Goal: Complete application form

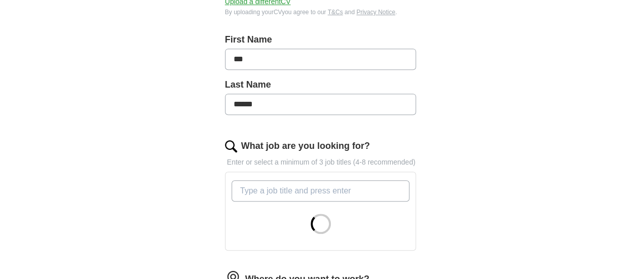
scroll to position [212, 0]
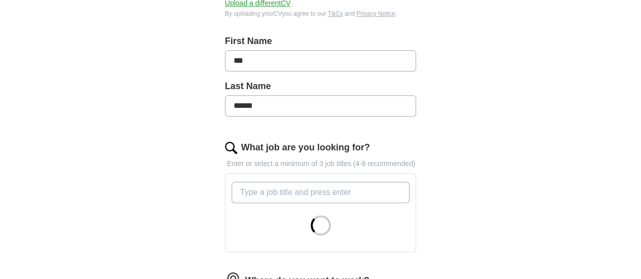
click at [275, 183] on input "What job are you looking for?" at bounding box center [320, 192] width 178 height 21
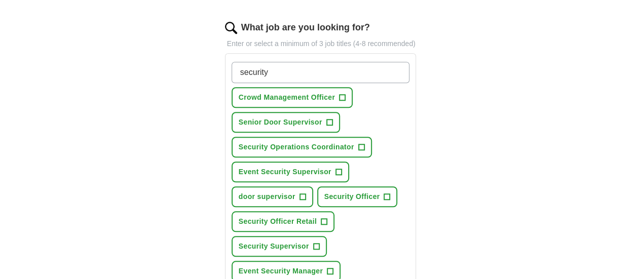
scroll to position [332, 0]
type input "security"
click at [305, 192] on span "+" at bounding box center [302, 196] width 6 height 8
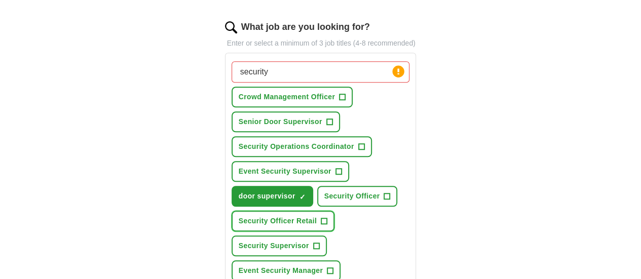
click at [327, 217] on span "+" at bounding box center [324, 221] width 6 height 8
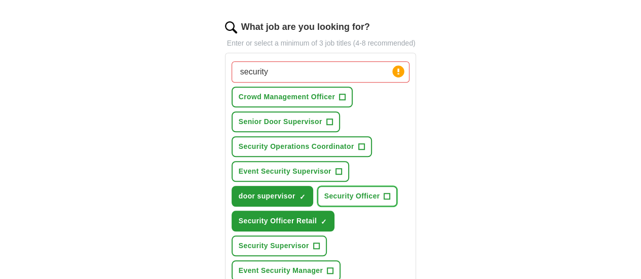
click at [384, 192] on span "+" at bounding box center [387, 196] width 6 height 8
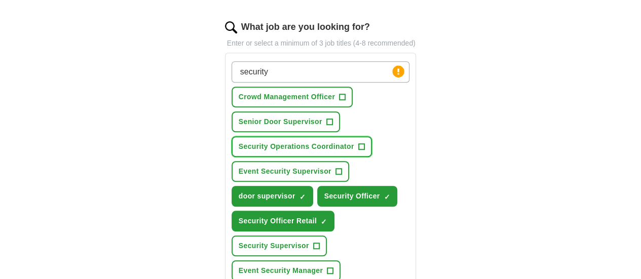
click at [358, 143] on span "+" at bounding box center [361, 147] width 6 height 8
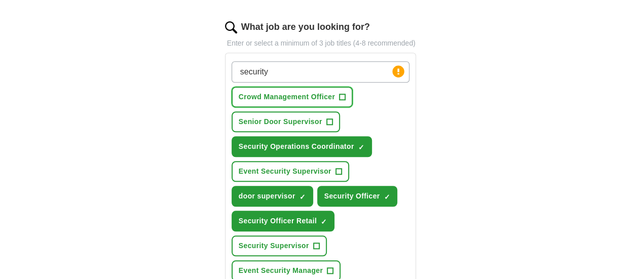
click at [339, 93] on span "+" at bounding box center [342, 97] width 6 height 8
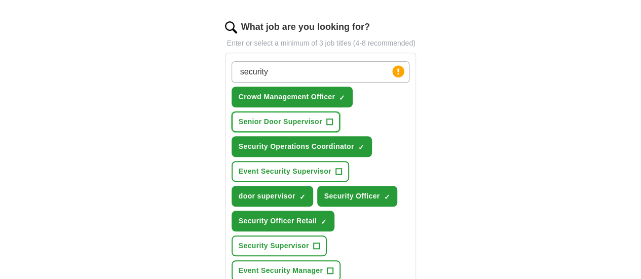
click at [326, 118] on span "+" at bounding box center [329, 122] width 6 height 8
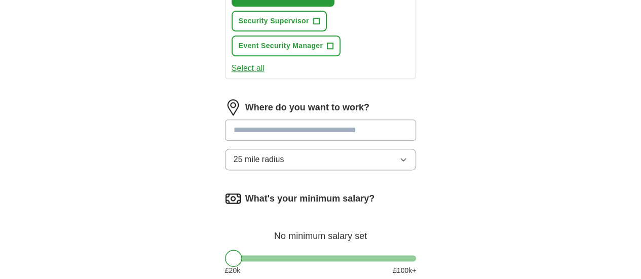
scroll to position [562, 0]
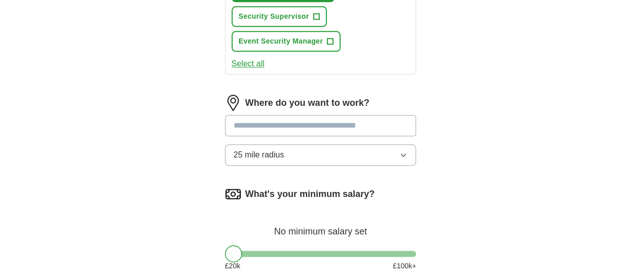
click at [311, 115] on input at bounding box center [320, 125] width 191 height 21
click at [320, 115] on input at bounding box center [320, 125] width 191 height 21
type input "******"
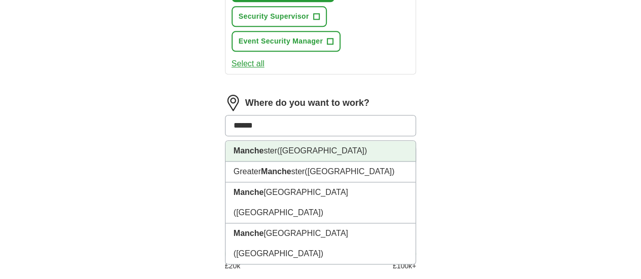
click at [317, 141] on li "Manche ster ([GEOGRAPHIC_DATA])" at bounding box center [320, 151] width 190 height 21
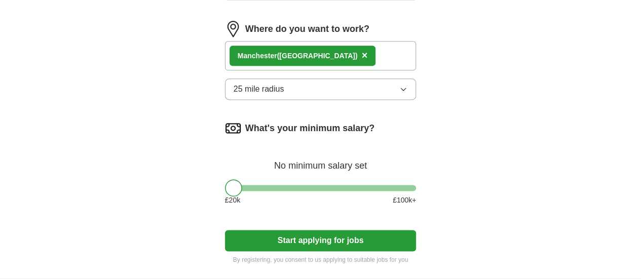
scroll to position [636, 0]
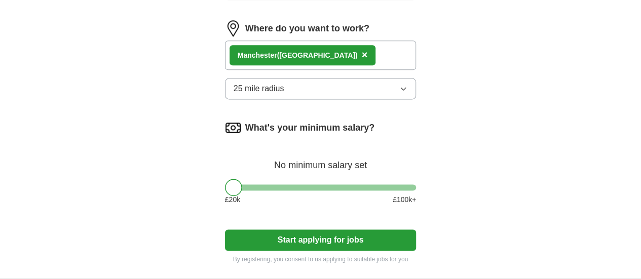
click at [273, 229] on button "Start applying for jobs" at bounding box center [320, 239] width 191 height 21
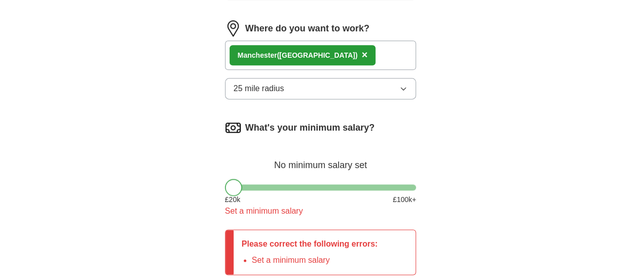
click at [225, 179] on div at bounding box center [233, 187] width 17 height 17
click at [236, 184] on div at bounding box center [320, 187] width 191 height 6
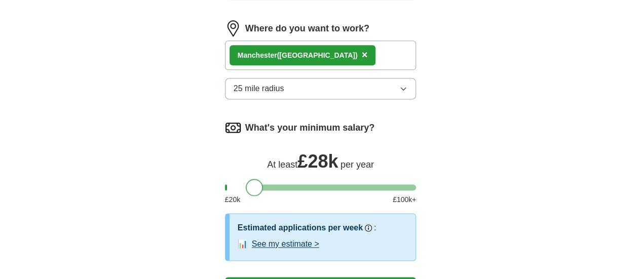
click at [246, 179] on div at bounding box center [254, 187] width 17 height 17
drag, startPoint x: 236, startPoint y: 124, endPoint x: 194, endPoint y: 131, distance: 42.1
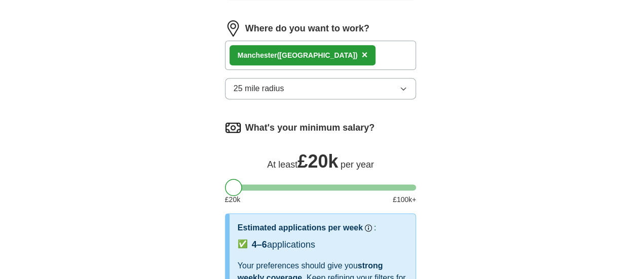
select select "**"
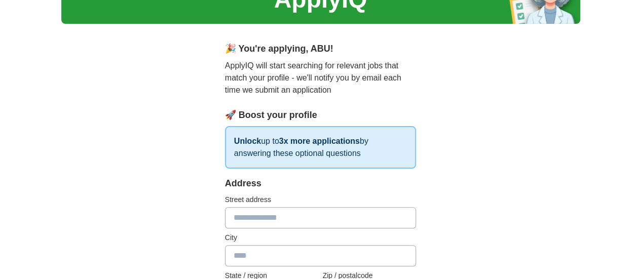
scroll to position [71, 0]
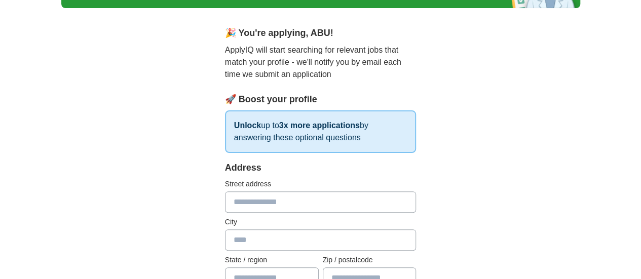
click at [283, 198] on input "text" at bounding box center [320, 201] width 191 height 21
type input "**********"
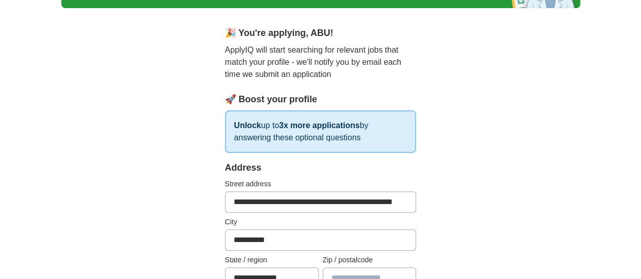
type input "*******"
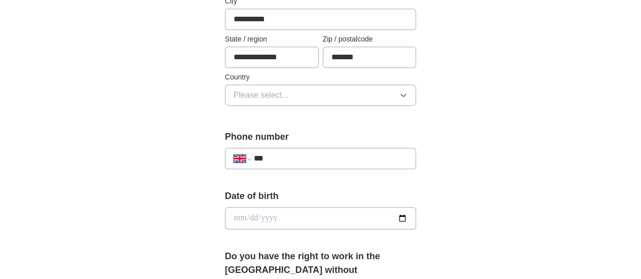
scroll to position [293, 0]
click at [335, 92] on button "Please select..." at bounding box center [320, 94] width 191 height 21
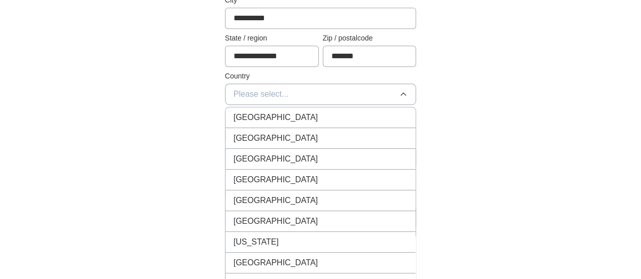
click at [320, 113] on div "[GEOGRAPHIC_DATA]" at bounding box center [320, 117] width 174 height 12
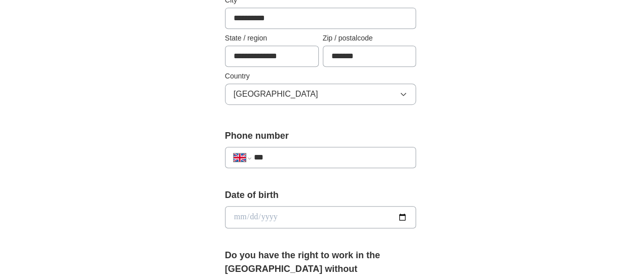
click at [292, 158] on input "***" at bounding box center [331, 157] width 154 height 12
type input "**********"
click at [298, 219] on input "date" at bounding box center [320, 217] width 191 height 22
type input "**********"
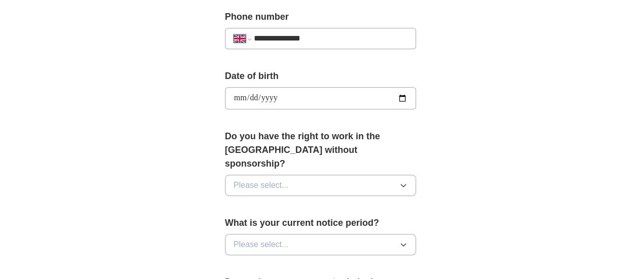
scroll to position [414, 0]
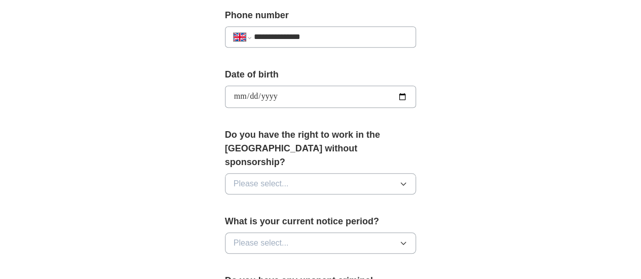
click at [335, 173] on button "Please select..." at bounding box center [320, 183] width 191 height 21
click at [311, 201] on div "Yes" at bounding box center [320, 207] width 174 height 12
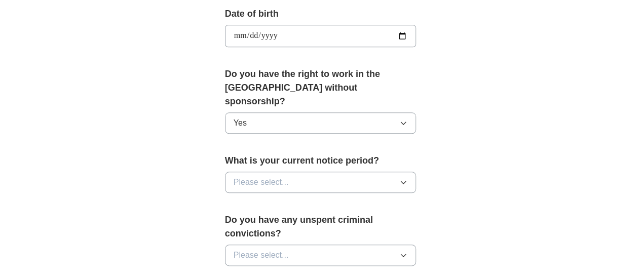
scroll to position [479, 0]
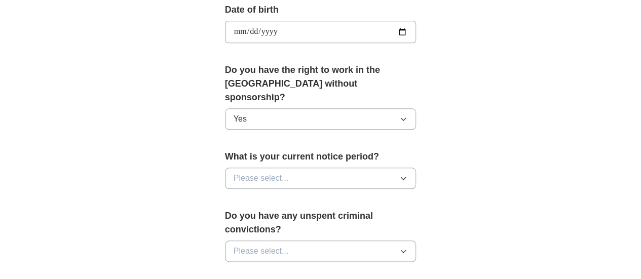
click at [338, 168] on button "Please select..." at bounding box center [320, 178] width 191 height 21
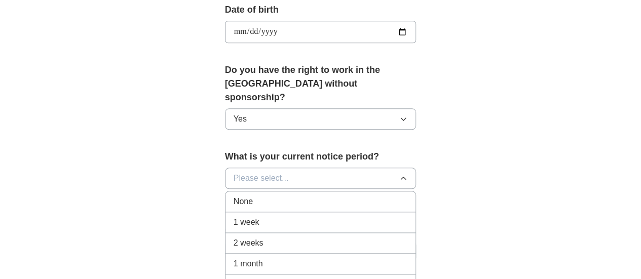
click at [313, 216] on div "1 week" at bounding box center [320, 222] width 174 height 12
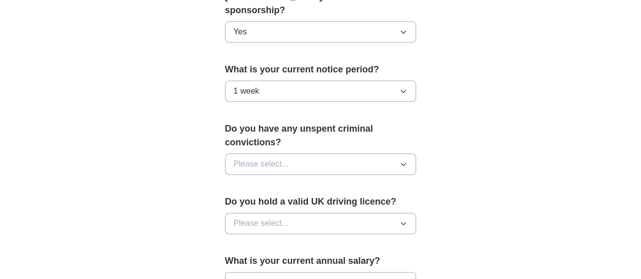
scroll to position [567, 0]
click at [355, 152] on button "Please select..." at bounding box center [320, 162] width 191 height 21
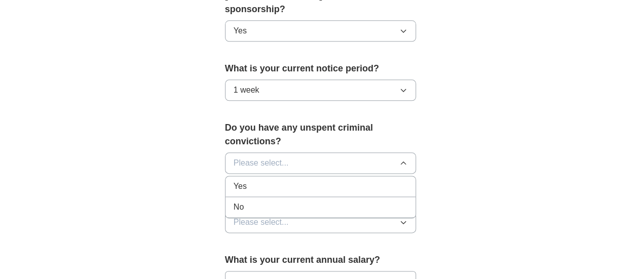
click at [331, 201] on div "No" at bounding box center [320, 207] width 174 height 12
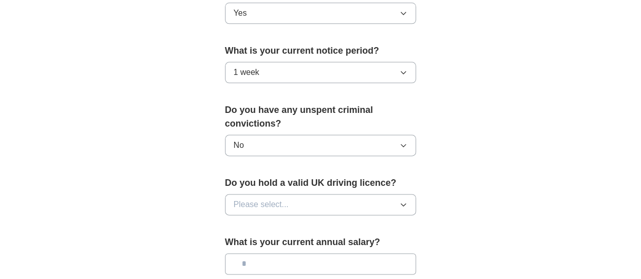
scroll to position [586, 0]
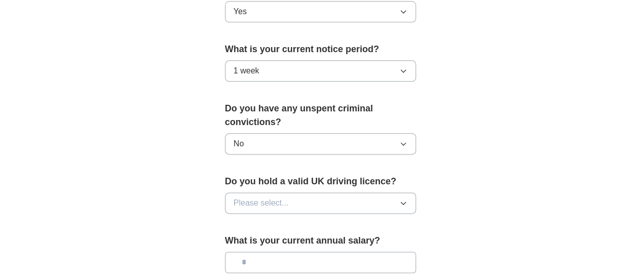
click at [362, 192] on button "Please select..." at bounding box center [320, 202] width 191 height 21
click at [339, 241] on div "No" at bounding box center [320, 247] width 174 height 12
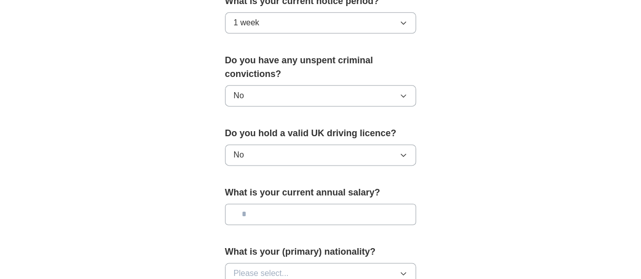
scroll to position [636, 0]
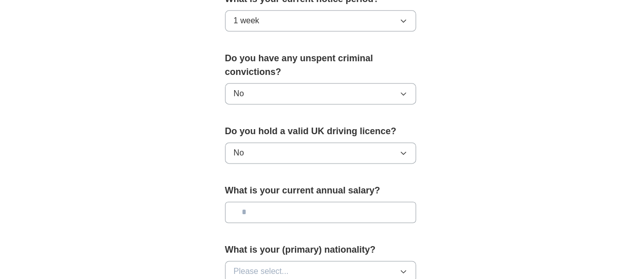
click at [379, 202] on input "text" at bounding box center [320, 212] width 191 height 21
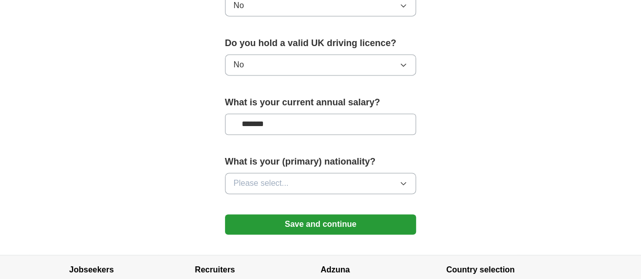
scroll to position [725, 0]
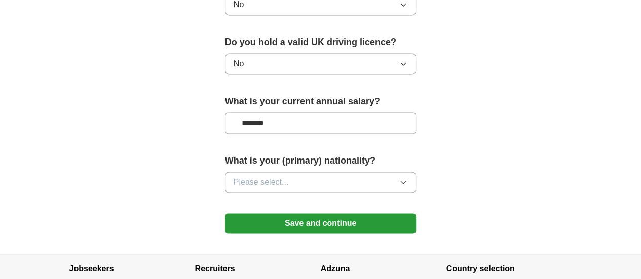
type input "*******"
click at [347, 172] on button "Please select..." at bounding box center [320, 182] width 191 height 21
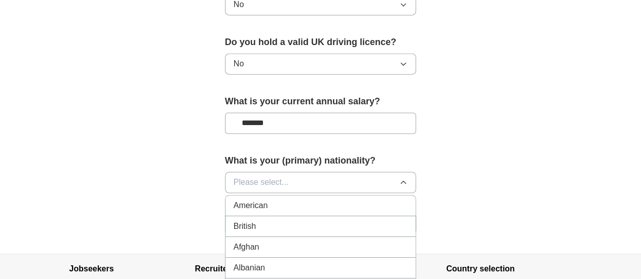
click at [343, 172] on button "Please select..." at bounding box center [320, 182] width 191 height 21
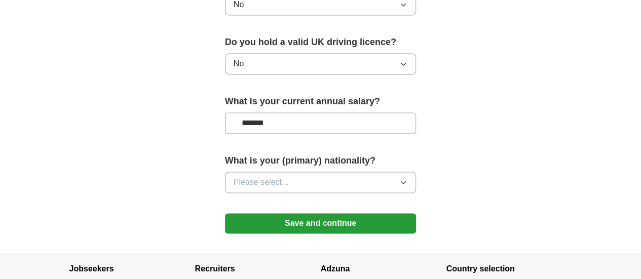
click at [303, 172] on button "Please select..." at bounding box center [320, 182] width 191 height 21
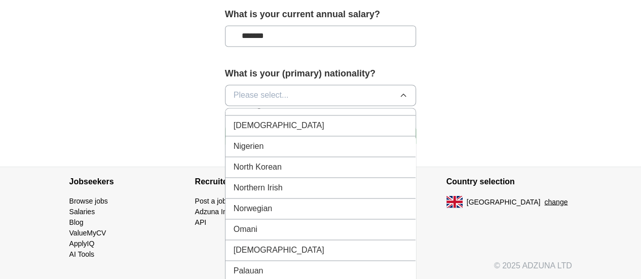
scroll to position [2672, 0]
click at [276, 244] on div "[DEMOGRAPHIC_DATA]" at bounding box center [320, 250] width 174 height 12
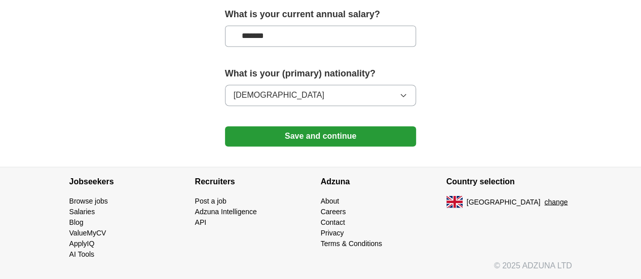
scroll to position [781, 0]
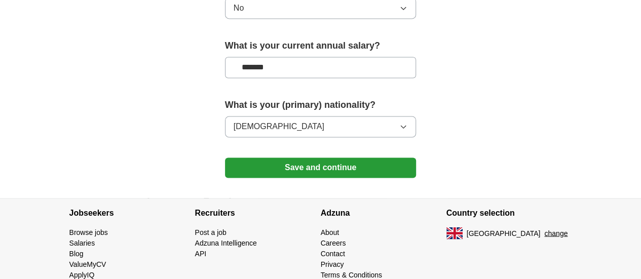
click at [334, 158] on button "Save and continue" at bounding box center [320, 168] width 191 height 20
